Goal: Transaction & Acquisition: Purchase product/service

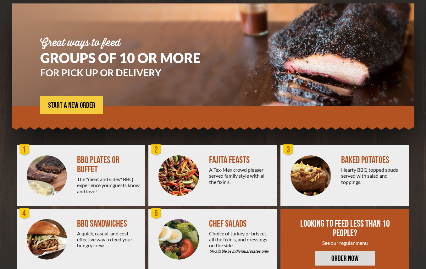
scroll to position [62, 0]
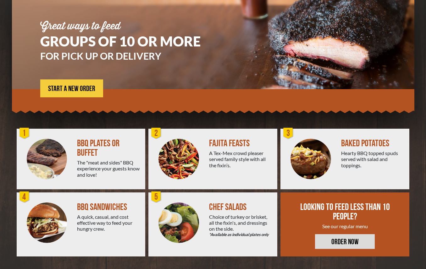
click at [55, 216] on img at bounding box center [47, 223] width 41 height 41
click at [53, 214] on img at bounding box center [47, 223] width 41 height 41
click at [41, 213] on img at bounding box center [47, 223] width 41 height 41
click at [23, 197] on div "4" at bounding box center [24, 197] width 13 height 13
click at [49, 209] on img at bounding box center [47, 223] width 41 height 41
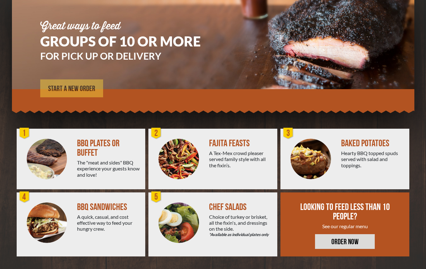
click at [77, 92] on span "START A NEW ORDER" at bounding box center [71, 89] width 47 height 8
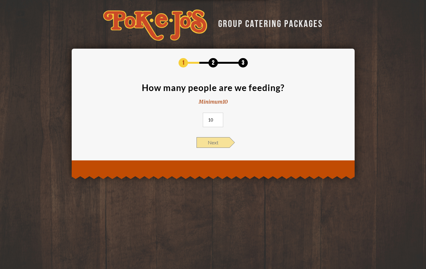
click at [216, 144] on span "Next" at bounding box center [212, 142] width 33 height 11
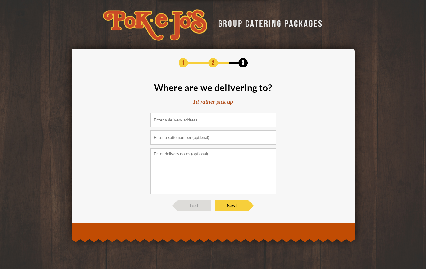
click at [208, 101] on div "I'd rather pick up" at bounding box center [213, 101] width 40 height 7
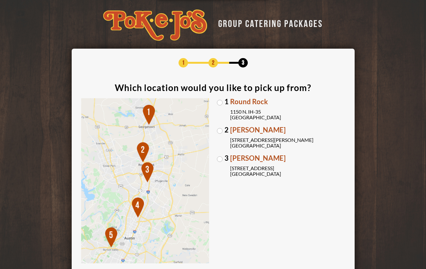
click at [220, 130] on label "2 Parmer Lane 2121 Parmer Lane Austin, TX 78727" at bounding box center [281, 138] width 128 height 22
click at [0, 0] on input "2 Parmer Lane 2121 Parmer Lane Austin, TX 78727" at bounding box center [0, 0] width 0 height 0
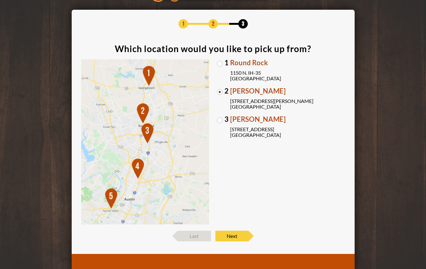
scroll to position [58, 0]
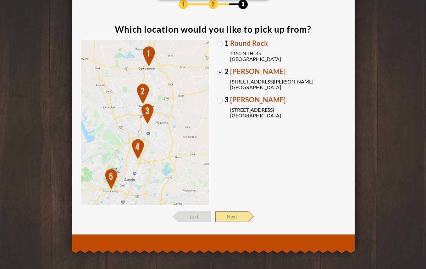
click at [244, 215] on span "Next" at bounding box center [231, 216] width 33 height 11
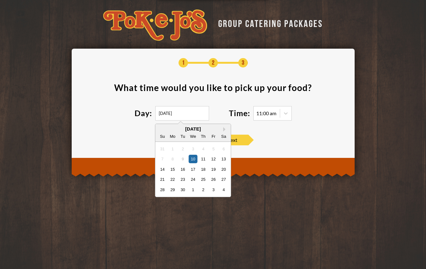
click at [193, 110] on input "09/10/2025" at bounding box center [182, 113] width 54 height 14
click at [166, 168] on div "14" at bounding box center [162, 169] width 8 height 8
type input "09/14/2025"
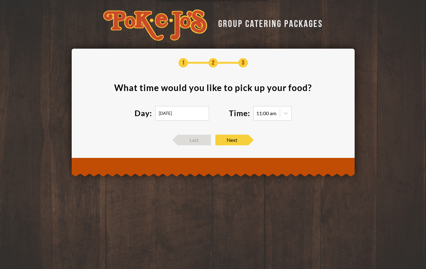
click at [268, 114] on div "11:00 am" at bounding box center [266, 113] width 20 height 5
click at [260, 112] on div "11:00 am" at bounding box center [266, 113] width 20 height 5
click at [284, 114] on icon at bounding box center [285, 113] width 6 height 6
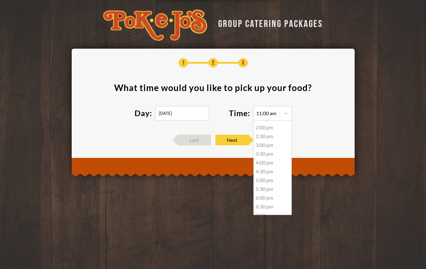
scroll to position [58, 0]
click at [261, 182] on div "5:30 pm" at bounding box center [273, 182] width 38 height 9
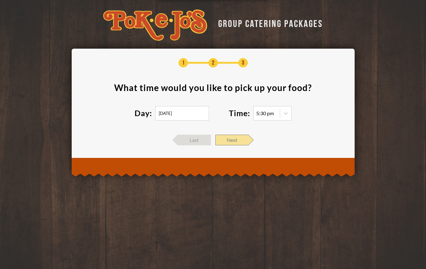
click at [229, 139] on span "Next" at bounding box center [231, 140] width 33 height 11
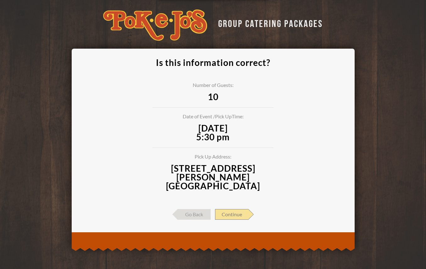
click at [229, 209] on span "Continue" at bounding box center [231, 214] width 33 height 11
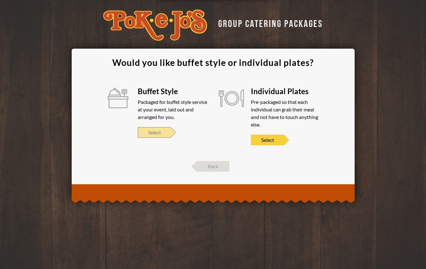
click at [156, 134] on span "Select" at bounding box center [154, 132] width 33 height 11
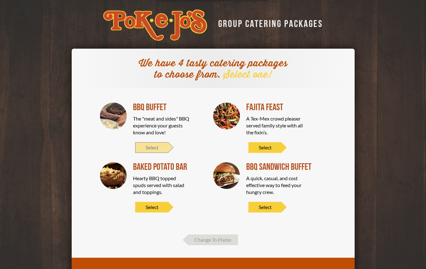
click at [159, 147] on span "Select" at bounding box center [151, 147] width 33 height 11
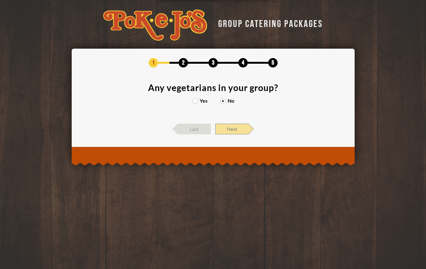
click at [225, 127] on span "Next" at bounding box center [231, 129] width 33 height 11
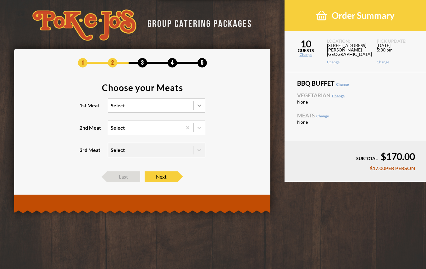
click at [200, 104] on icon at bounding box center [199, 105] width 6 height 6
click at [83, 108] on input "1st Meat Select" at bounding box center [83, 108] width 0 height 0
click at [129, 145] on div "Pulled Pork" at bounding box center [156, 144] width 97 height 9
click at [83, 108] on input "1st Meat option Pulled Pork focused, 4 of 6. 6 results available. Use Up and Do…" at bounding box center [83, 108] width 0 height 0
click at [199, 128] on icon at bounding box center [199, 128] width 4 height 2
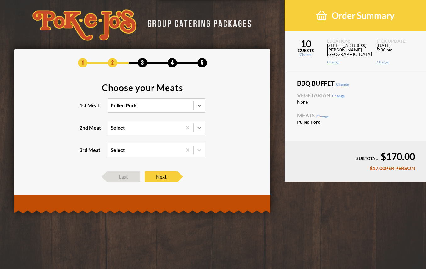
click at [83, 131] on input "2nd Meat Select" at bounding box center [83, 131] width 0 height 0
click at [132, 142] on div "Brisket" at bounding box center [156, 140] width 97 height 9
click at [83, 131] on input "2nd Meat option Brisket focused, 1 of 5. 5 results available. Use Up and Down t…" at bounding box center [83, 131] width 0 height 0
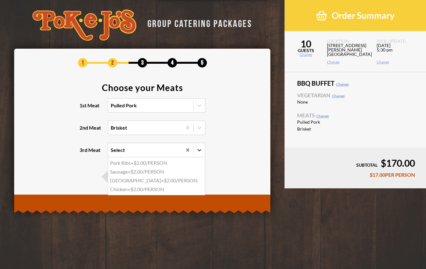
click at [200, 151] on icon at bounding box center [199, 150] width 6 height 6
click at [83, 153] on input "3rd Meat option Pork Ribs focused, 1 of 4. 4 results available. Use Up and Down…" at bounding box center [83, 153] width 0 height 0
click at [158, 189] on div "Chicken +$2.00/PERSON" at bounding box center [156, 189] width 97 height 9
click at [83, 153] on input "3rd Meat option Chicken focused, 4 of 4. 4 results available. Use Up and Down t…" at bounding box center [83, 153] width 0 height 0
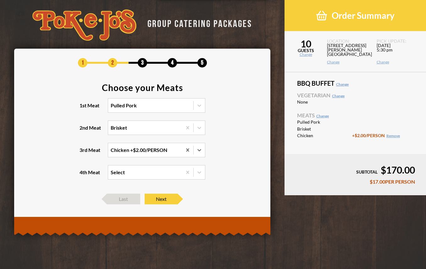
click at [232, 153] on section "Choose your Meats 1st Meat Pulled Pork 2nd Meat Brisket 3rd Meat option Chicken…" at bounding box center [142, 135] width 237 height 104
click at [168, 200] on span "Next" at bounding box center [161, 199] width 33 height 11
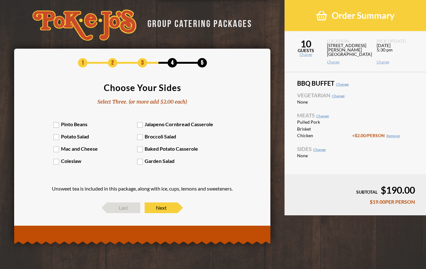
click at [57, 149] on label "Mac and Cheese" at bounding box center [95, 149] width 84 height 6
click at [0, 0] on input "Mac and Cheese" at bounding box center [0, 0] width 0 height 0
click at [56, 136] on label "Potato Salad" at bounding box center [95, 137] width 84 height 6
click at [0, 0] on input "Potato Salad" at bounding box center [0, 0] width 0 height 0
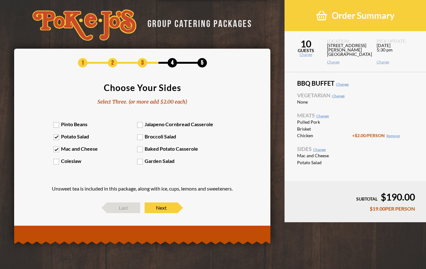
click at [139, 150] on label "Baked Potato Casserole" at bounding box center [179, 149] width 84 height 6
click at [0, 0] on input "Baked Potato Casserole" at bounding box center [0, 0] width 0 height 0
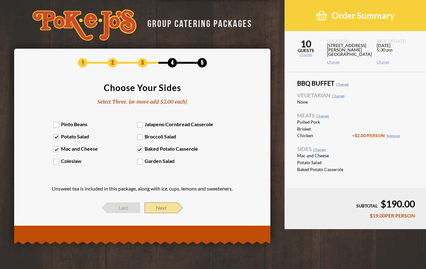
click at [165, 206] on span "Next" at bounding box center [161, 208] width 33 height 11
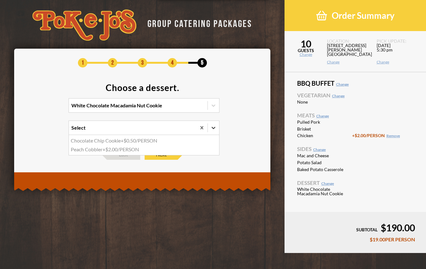
click at [211, 128] on icon at bounding box center [213, 128] width 6 height 6
click at [44, 131] on input "option Chocolate Chip Cookie focused, 1 of 2. 2 results available. Use Up and D…" at bounding box center [44, 131] width 0 height 0
click at [96, 150] on div "Peach Cobbler +$2.00/PERSON" at bounding box center [144, 149] width 150 height 9
click at [44, 131] on input "option Peach Cobbler focused, 2 of 2. 2 results available. Use Up and Down to c…" at bounding box center [44, 131] width 0 height 0
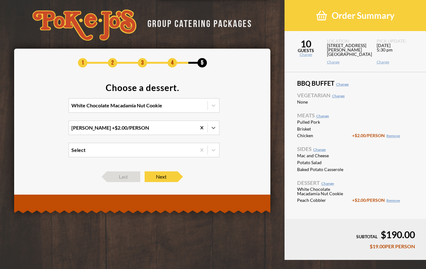
click at [202, 129] on icon at bounding box center [202, 128] width 6 height 6
click at [44, 131] on input "option Peach Cobbler, selected. 0 results available. Select is focused , press …" at bounding box center [44, 131] width 0 height 0
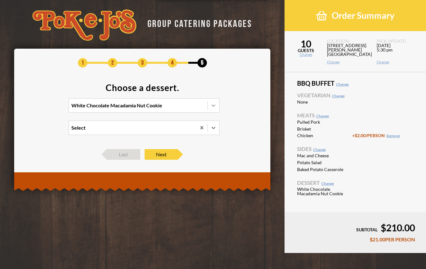
click at [216, 107] on icon at bounding box center [213, 105] width 6 height 6
click at [44, 108] on input "White Chocolate Macadamia Nut Cookie" at bounding box center [44, 108] width 0 height 0
click at [116, 128] on div "Chocolate Chip Cookie" at bounding box center [144, 127] width 150 height 9
click at [44, 108] on input "option Chocolate Chip Cookie focused, 2 of 4. 4 results available. Use Up and D…" at bounding box center [44, 108] width 0 height 0
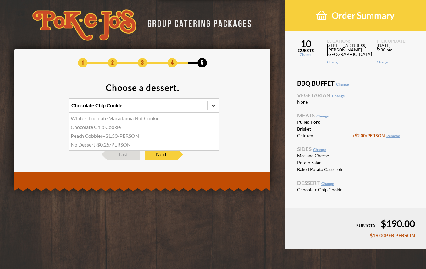
click at [212, 107] on icon at bounding box center [213, 105] width 6 height 6
click at [44, 108] on input "option Chocolate Chip Cookie, selected. option White Chocolate Macadamia Nut Co…" at bounding box center [44, 108] width 0 height 0
click at [243, 125] on section "Choose a dessert. option Chocolate Chip Cookie, selected. option Chocolate Chip…" at bounding box center [142, 113] width 237 height 60
click at [162, 156] on span "Next" at bounding box center [161, 154] width 33 height 11
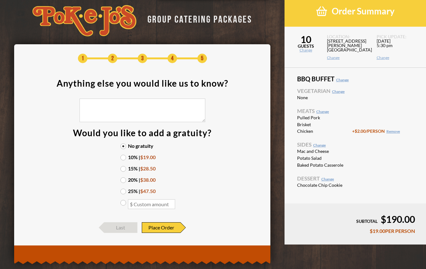
scroll to position [0, 0]
